Goal: Find specific page/section

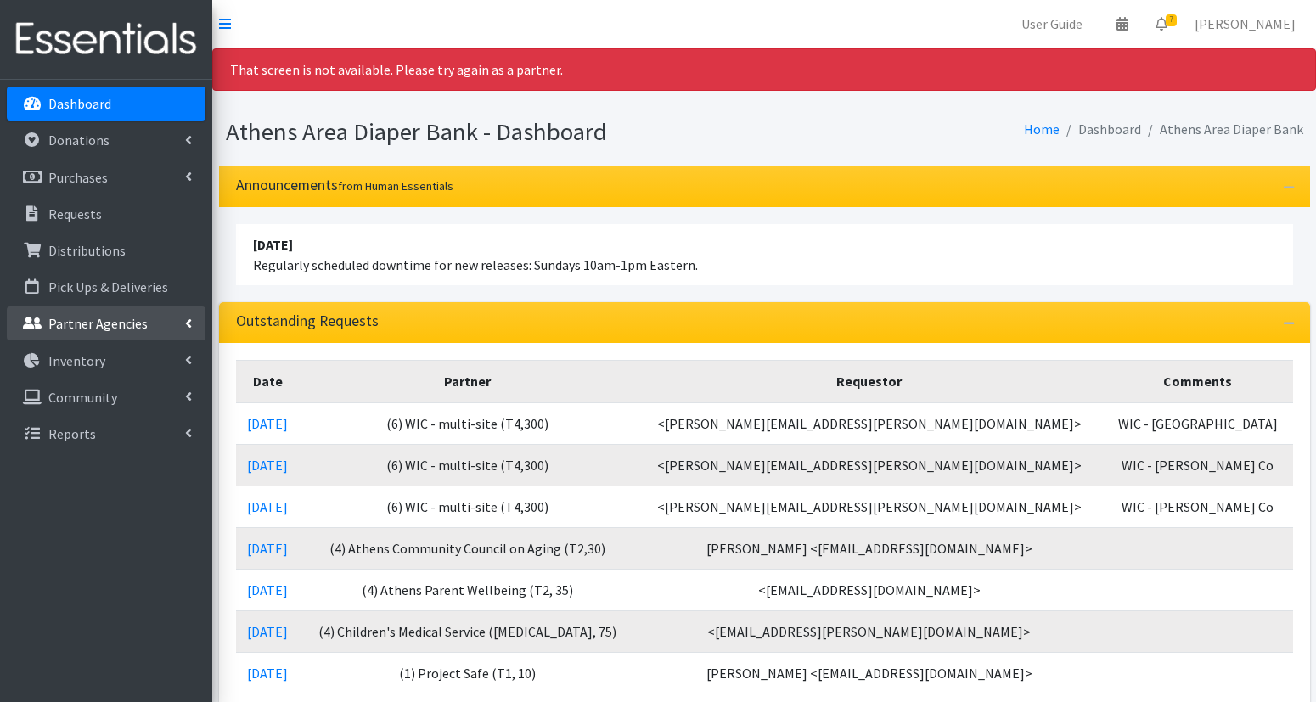
click at [122, 325] on p "Partner Agencies" at bounding box center [97, 323] width 99 height 17
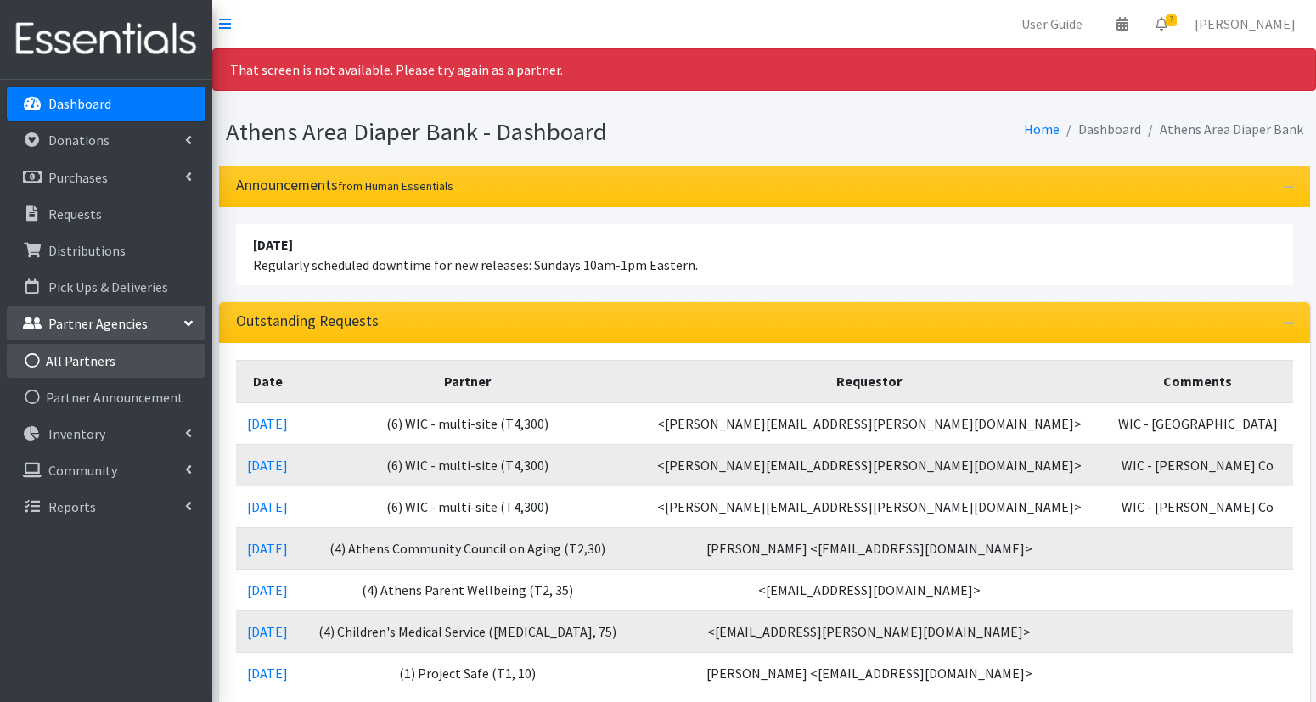
click at [96, 358] on link "All Partners" at bounding box center [106, 361] width 199 height 34
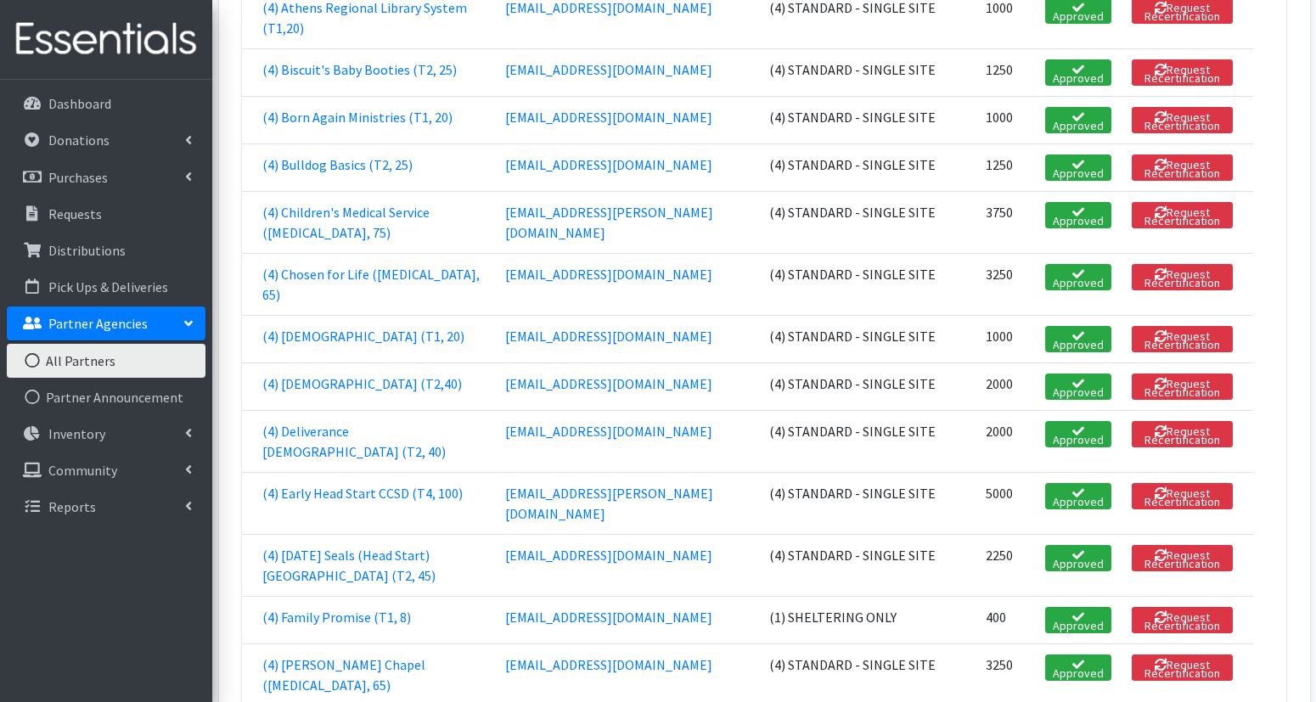
scroll to position [1334, 0]
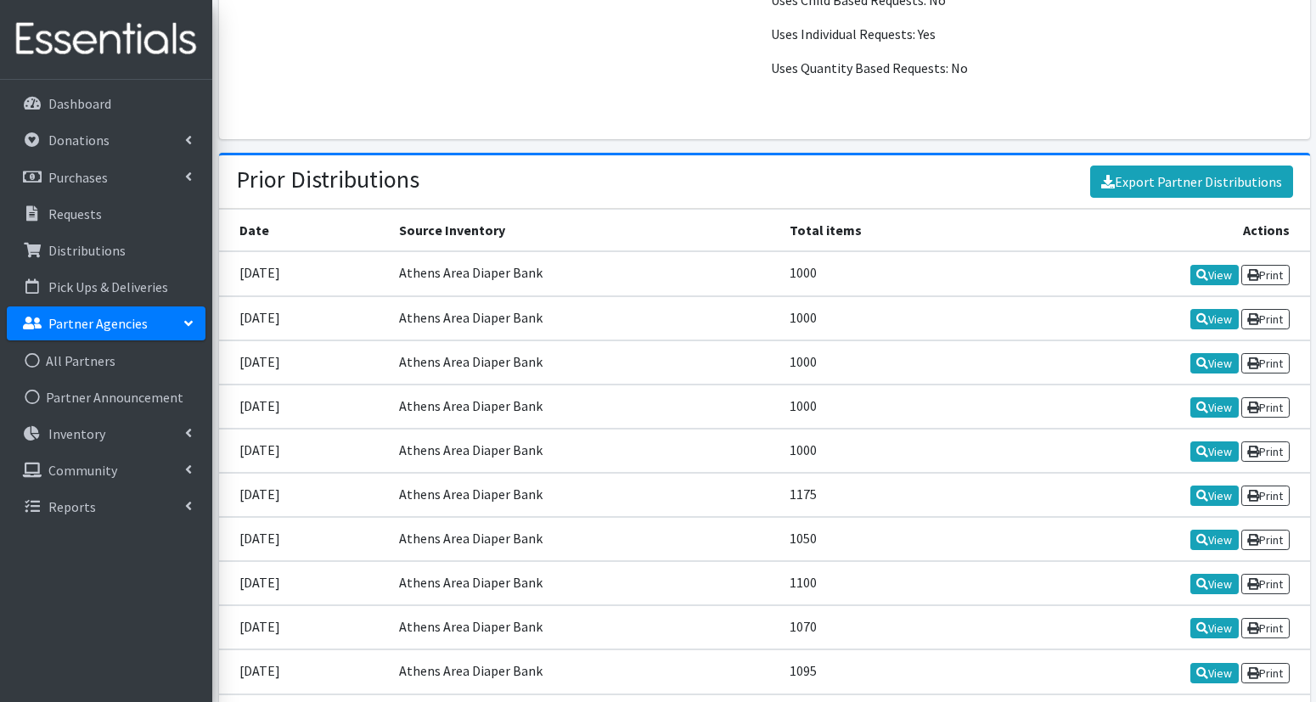
scroll to position [2093, 0]
click at [831, 250] on td "1000" at bounding box center [889, 272] width 221 height 44
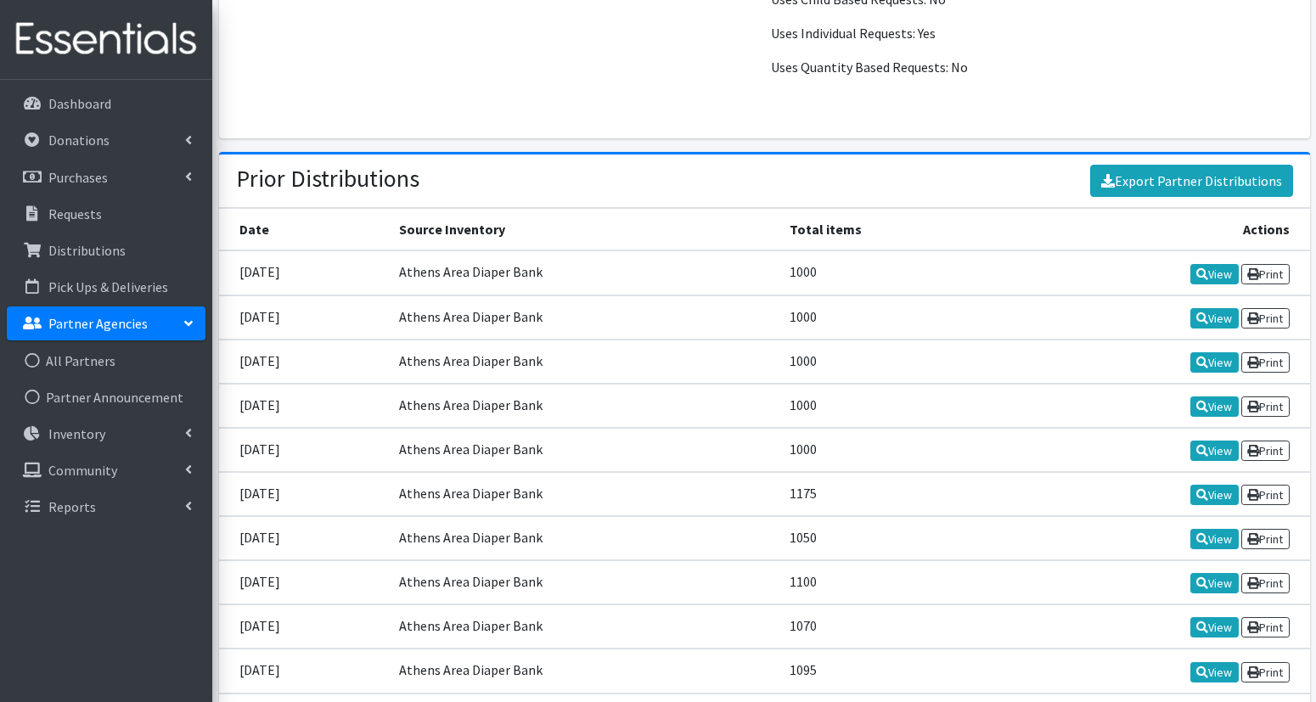
click at [831, 250] on td "1000" at bounding box center [889, 272] width 221 height 44
click at [905, 428] on td "1000" at bounding box center [889, 450] width 221 height 44
